Goal: Navigation & Orientation: Find specific page/section

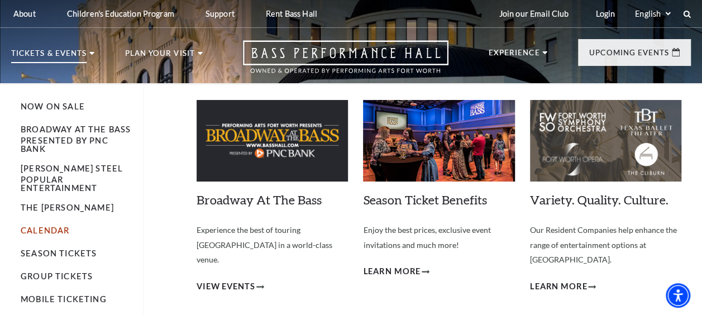
click at [51, 226] on link "Calendar" at bounding box center [45, 230] width 49 height 9
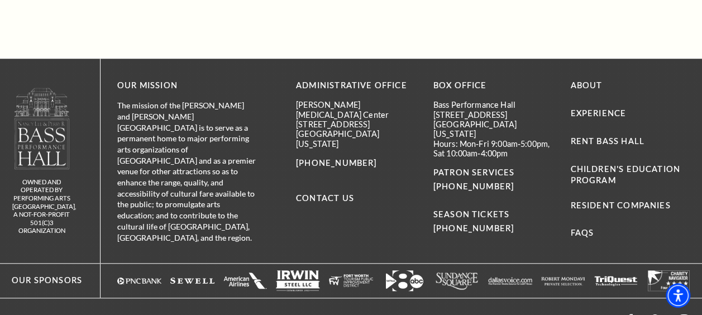
scroll to position [431, 0]
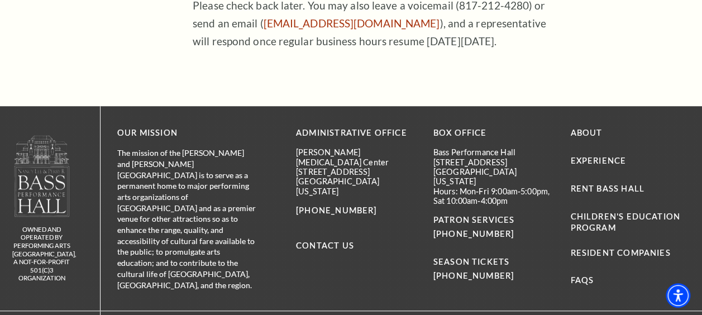
scroll to position [363, 0]
